Goal: Find contact information: Find contact information

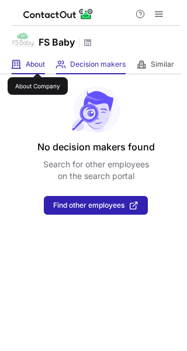
click at [37, 63] on span "About" at bounding box center [35, 64] width 19 height 9
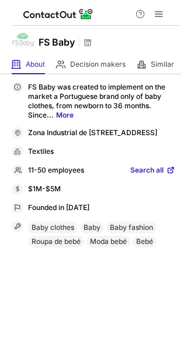
click at [66, 115] on link "More" at bounding box center [65, 115] width 18 height 9
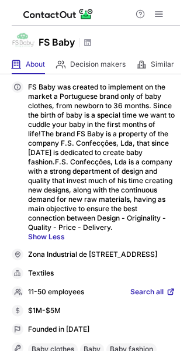
drag, startPoint x: 28, startPoint y: 252, endPoint x: 134, endPoint y: 265, distance: 107.3
click at [134, 261] on div "Zona Industrial de [STREET_ADDRESS]" at bounding box center [94, 255] width 164 height 12
copy div "Zona Industrial de [STREET_ADDRESS]"
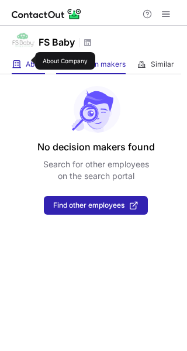
click at [28, 61] on span "About" at bounding box center [35, 64] width 19 height 9
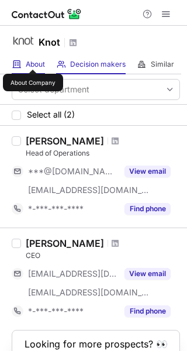
click at [33, 60] on span "About" at bounding box center [35, 64] width 19 height 9
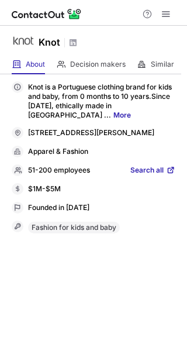
click at [131, 111] on link "More" at bounding box center [123, 115] width 18 height 9
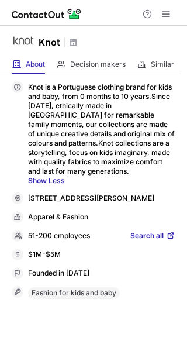
drag, startPoint x: 30, startPoint y: 194, endPoint x: 37, endPoint y: 207, distance: 15.0
click at [37, 204] on div "Rua José Pereira 10, Lisboa, Lisbon, 1685, PT" at bounding box center [102, 199] width 148 height 11
copy div "[STREET_ADDRESS][PERSON_NAME]"
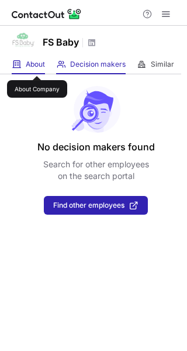
click at [37, 66] on span "About" at bounding box center [35, 64] width 19 height 9
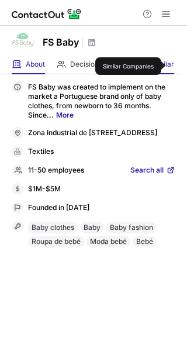
click at [170, 66] on span "Similar" at bounding box center [162, 64] width 23 height 9
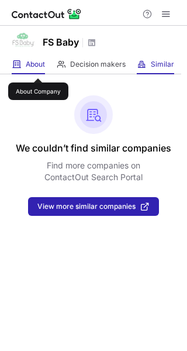
click at [38, 68] on span "About" at bounding box center [35, 64] width 19 height 9
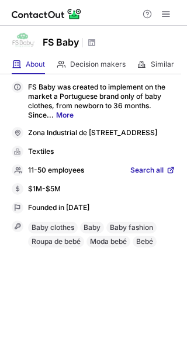
click at [170, 175] on span at bounding box center [170, 170] width 9 height 9
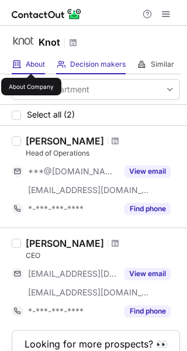
click at [31, 63] on span "About" at bounding box center [35, 64] width 19 height 9
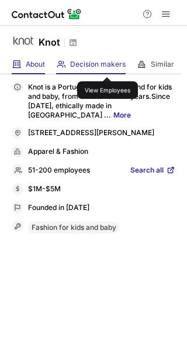
click at [107, 67] on span "Decision makers" at bounding box center [98, 64] width 56 height 9
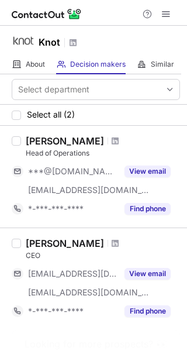
scroll to position [68, 0]
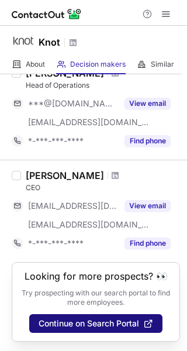
click at [108, 324] on span "Continue on Search Portal" at bounding box center [89, 323] width 101 height 9
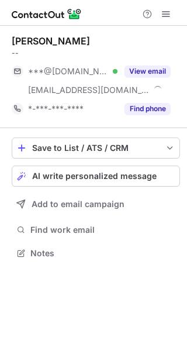
scroll to position [245, 187]
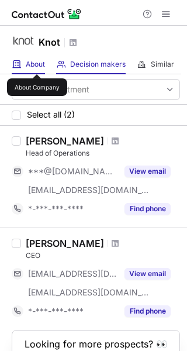
click at [37, 64] on span "About" at bounding box center [35, 64] width 19 height 9
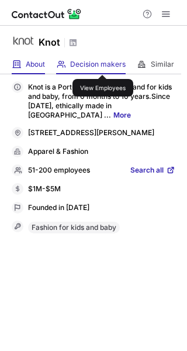
click at [103, 64] on span "Decision makers" at bounding box center [98, 64] width 56 height 9
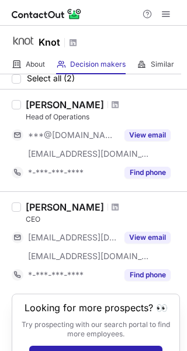
scroll to position [68, 0]
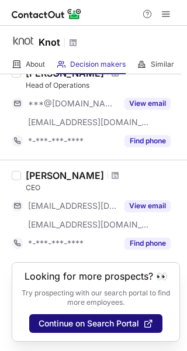
click at [105, 323] on span "Continue on Search Portal" at bounding box center [89, 323] width 101 height 9
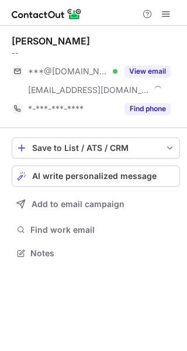
scroll to position [245, 187]
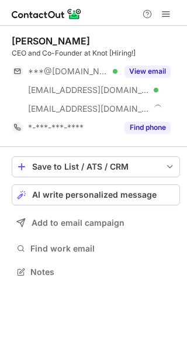
scroll to position [264, 187]
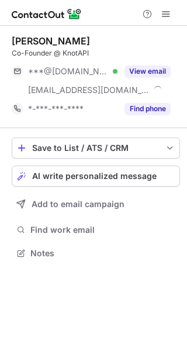
scroll to position [245, 187]
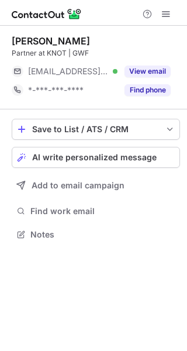
scroll to position [227, 187]
